Goal: Information Seeking & Learning: Compare options

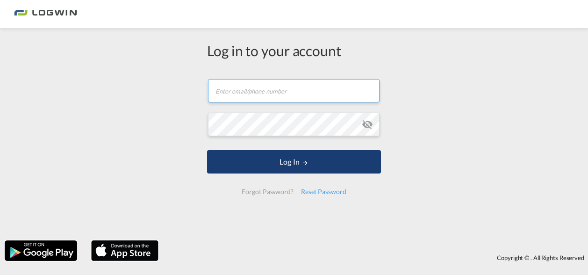
type input "[PERSON_NAME][EMAIL_ADDRESS][DOMAIN_NAME]"
click at [317, 164] on button "Log In" at bounding box center [294, 161] width 174 height 23
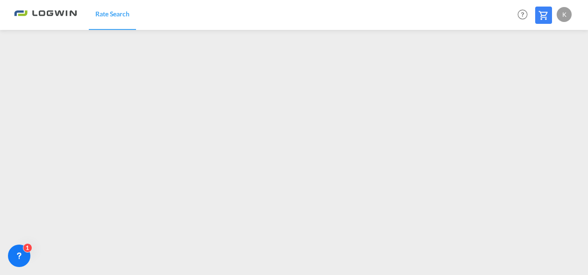
click at [584, 11] on md-toolbar "Rate Search Help Resources Product Release K My Profile Logout" at bounding box center [294, 15] width 588 height 30
click at [217, 20] on div "Rate Search Help Resources Product Release K My Profile Logout" at bounding box center [297, 14] width 567 height 29
click at [577, 261] on md-content "Rate Search Help Resources Product Release K My Profile Logout" at bounding box center [297, 141] width 595 height 282
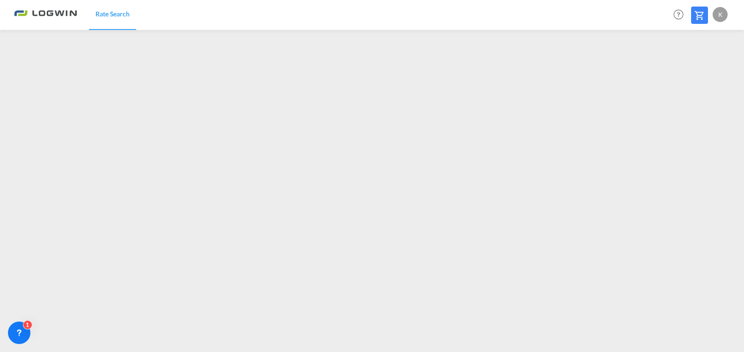
click at [543, 15] on div "Rate Search Help Resources Product Release K My Profile Logout" at bounding box center [372, 14] width 716 height 29
click at [566, 11] on div "Rate Search Help Resources Product Release K My Profile Logout" at bounding box center [372, 14] width 716 height 29
